Goal: Task Accomplishment & Management: Manage account settings

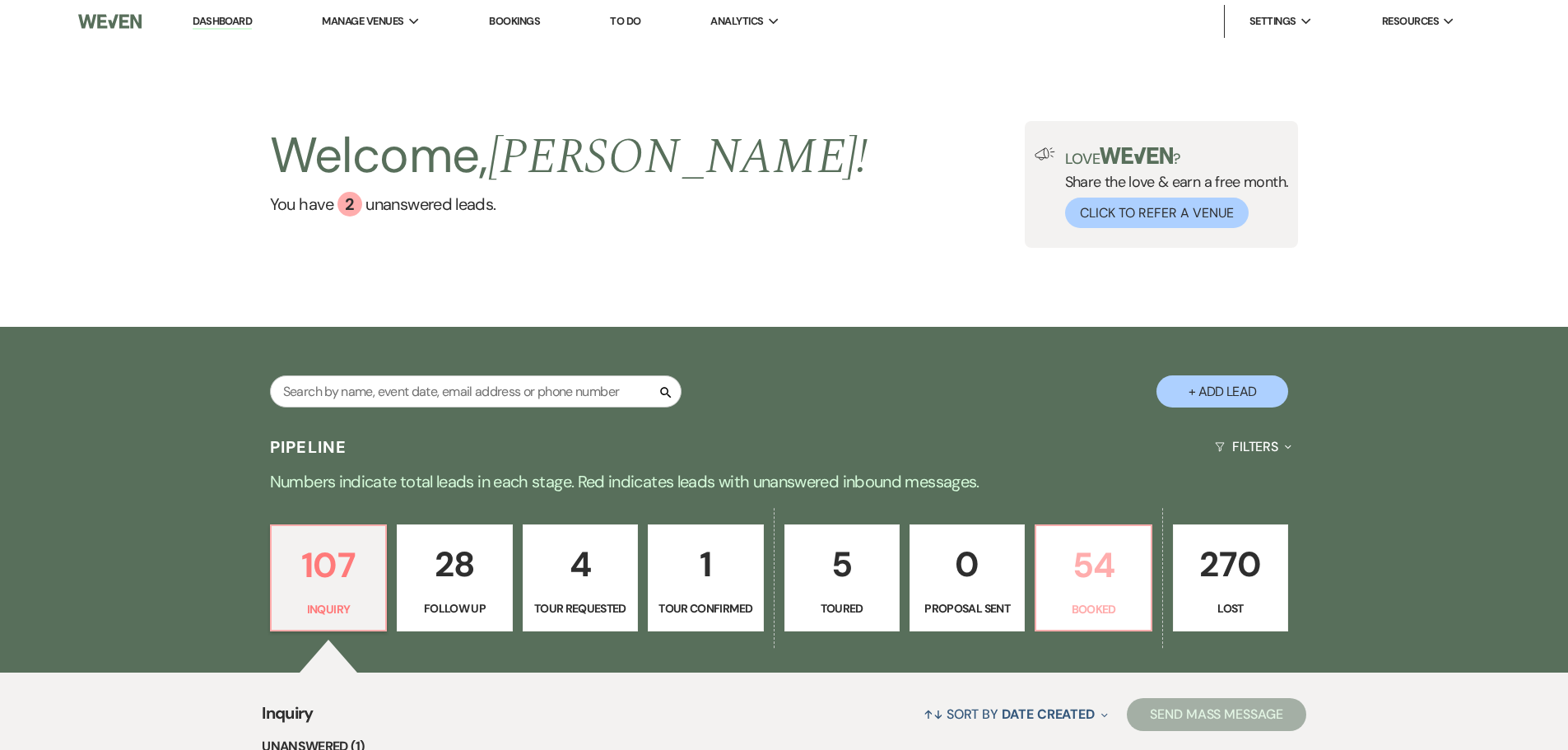
click at [1112, 606] on p "Booked" at bounding box center [1092, 609] width 94 height 19
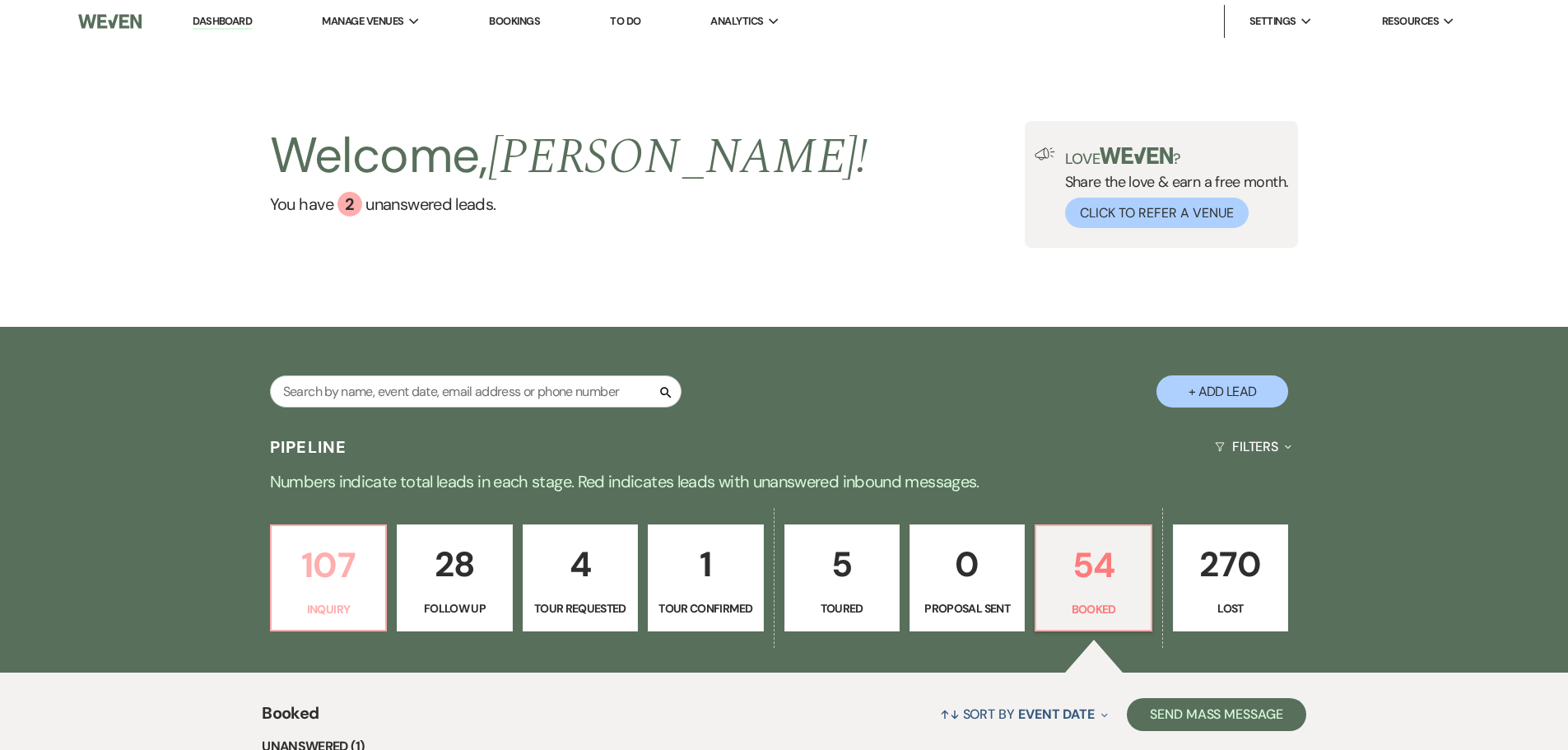
click at [324, 581] on p "107" at bounding box center [328, 565] width 94 height 55
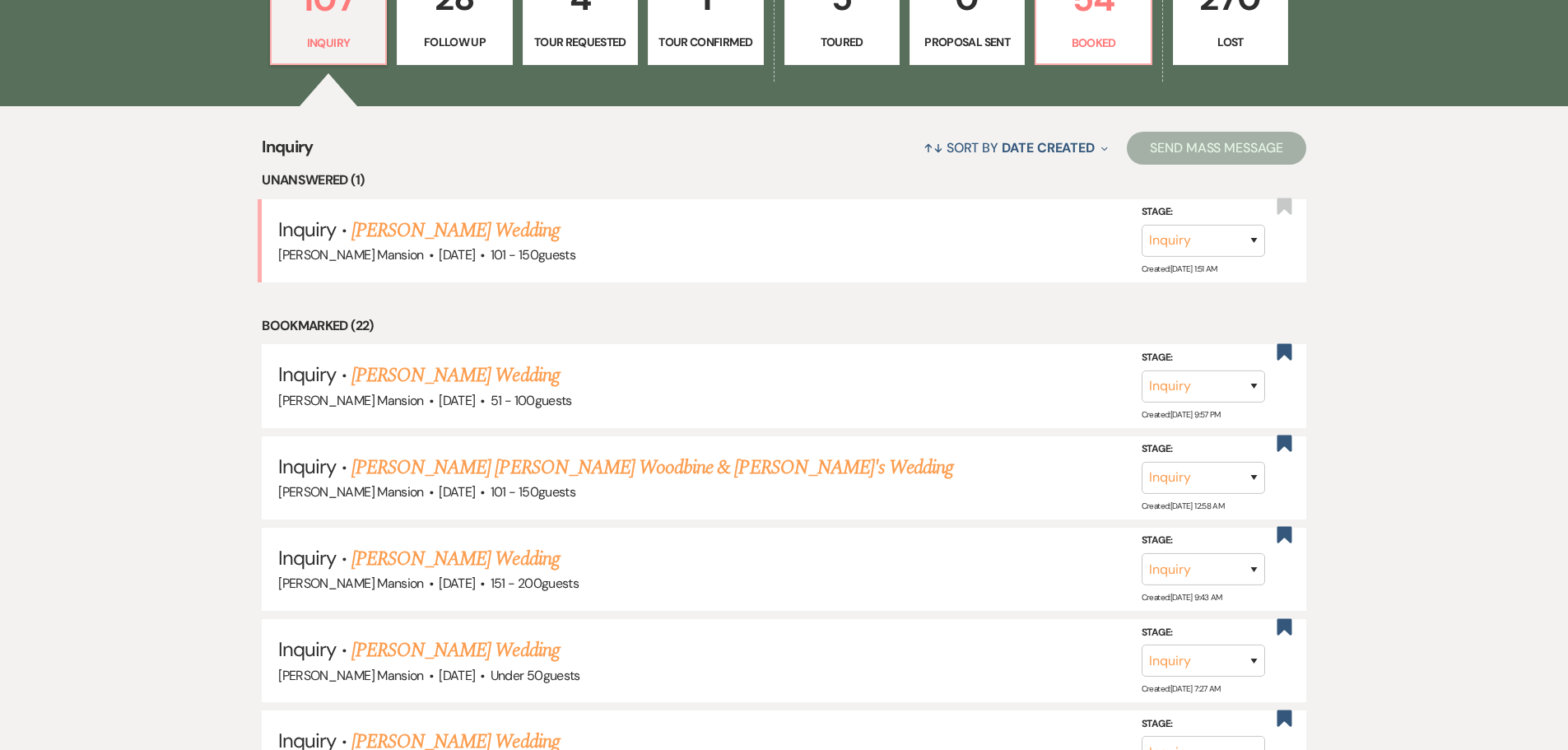
scroll to position [576, 0]
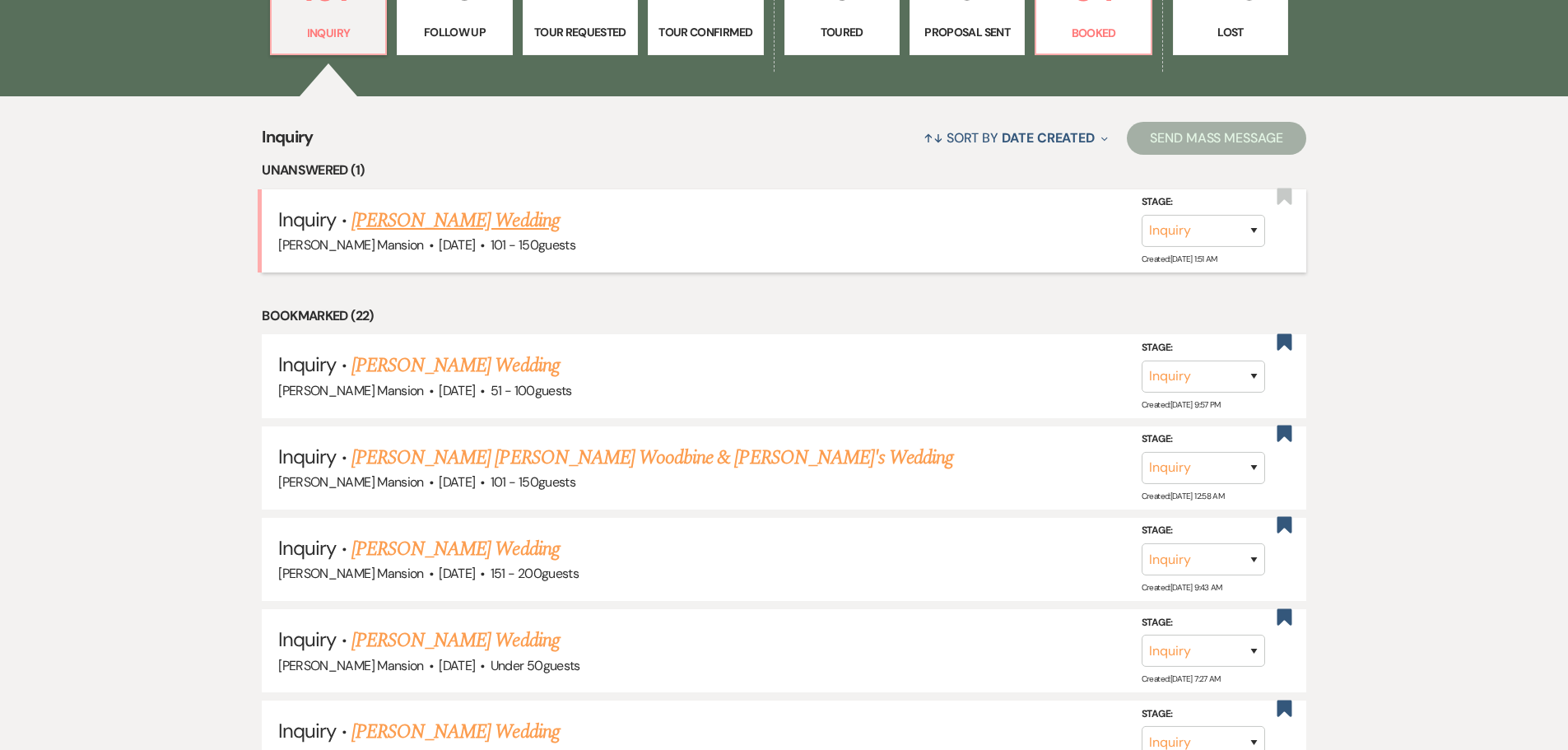
click at [427, 213] on link "[PERSON_NAME] Wedding" at bounding box center [455, 221] width 209 height 30
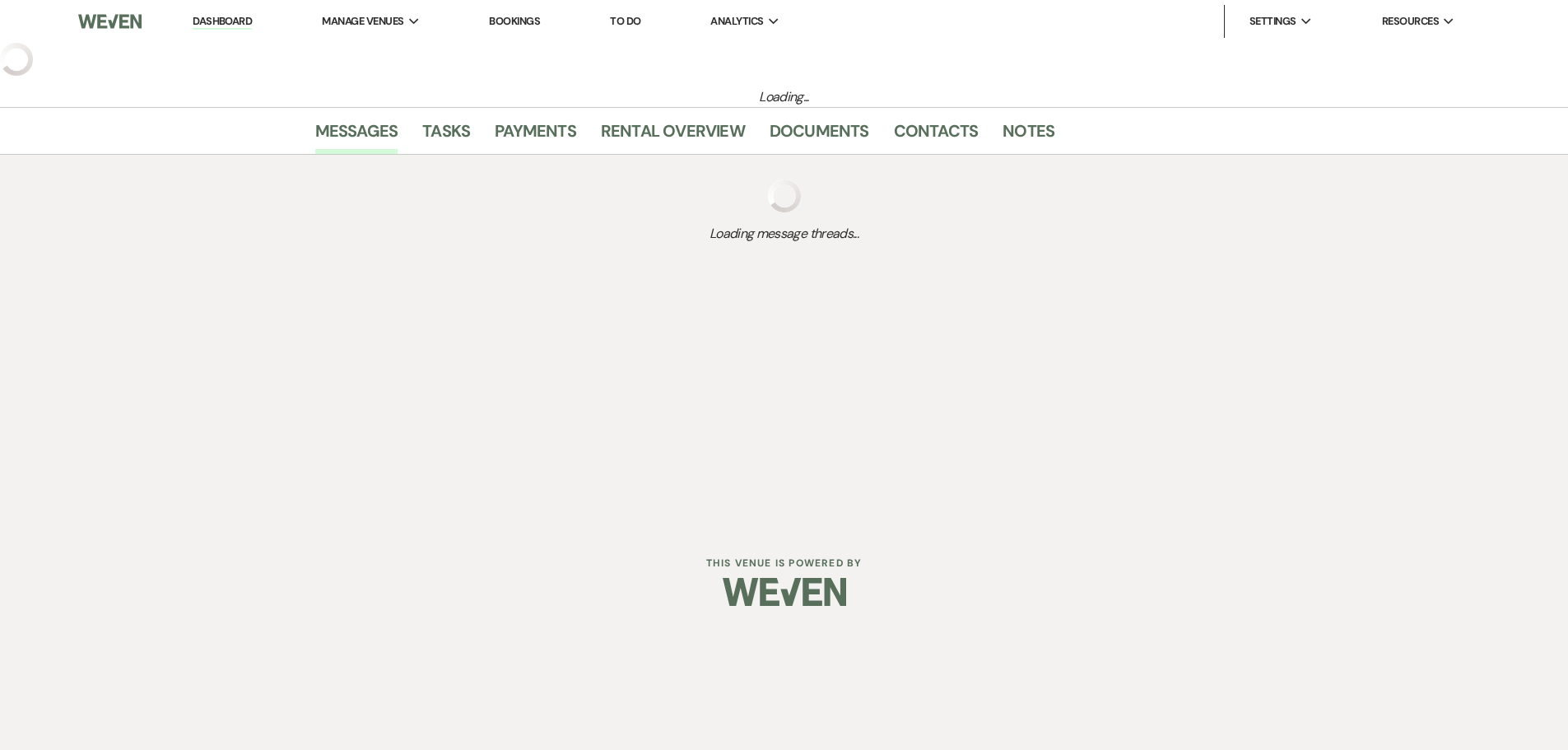
select select "2"
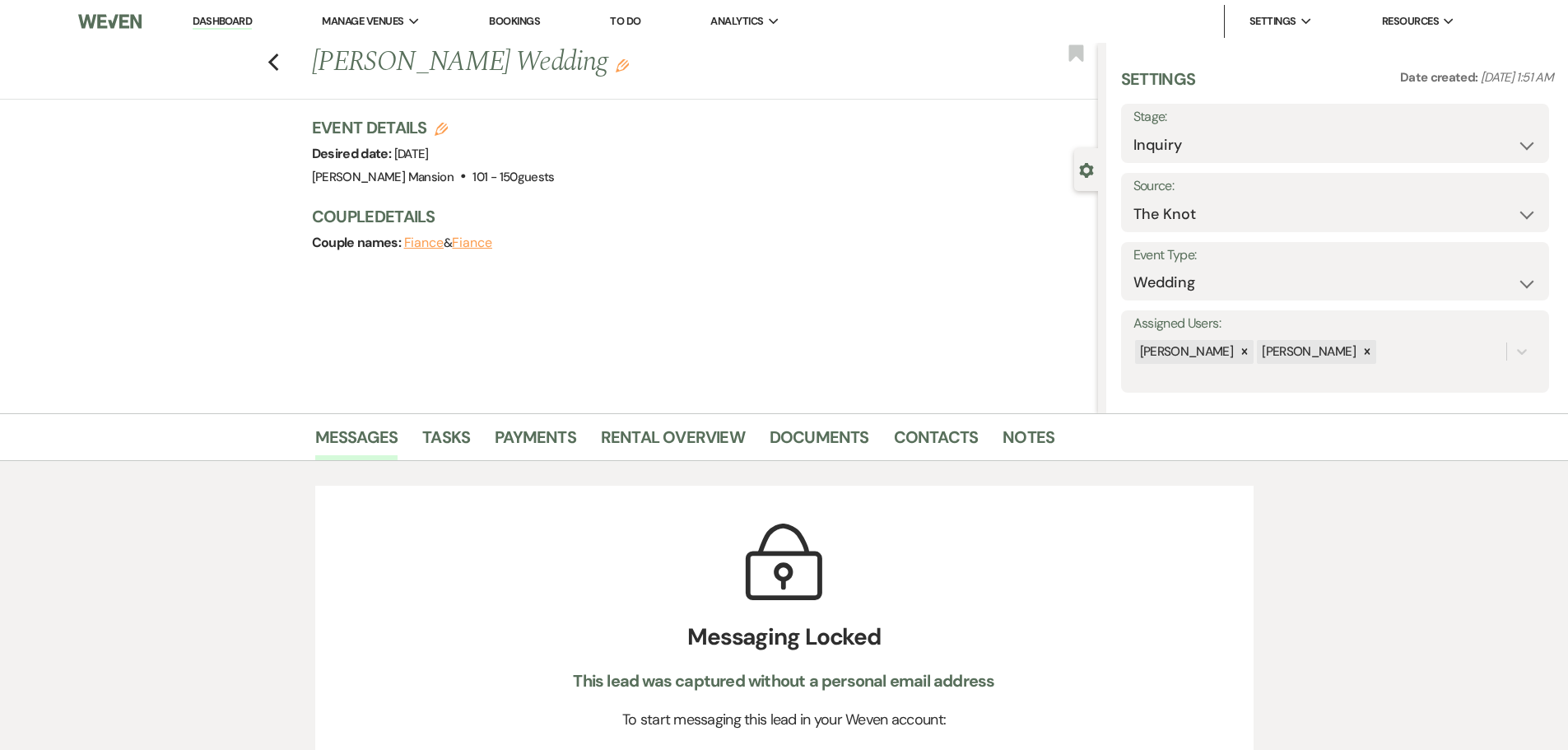
click at [942, 289] on div "Previous [PERSON_NAME] Wedding Edit Bookmark Gear Settings Settings Date create…" at bounding box center [549, 228] width 1098 height 371
